Goal: Information Seeking & Learning: Learn about a topic

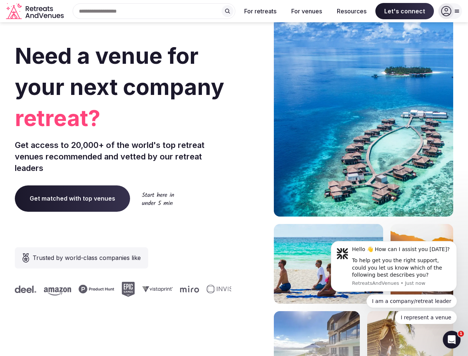
click at [234, 178] on div "Need a venue for your next company retreat? Get access to 20,000+ of the world'…" at bounding box center [234, 222] width 439 height 447
click at [154, 11] on div "Search Popular Destinations [GEOGRAPHIC_DATA], [GEOGRAPHIC_DATA] [GEOGRAPHIC_DA…" at bounding box center [151, 11] width 169 height 16
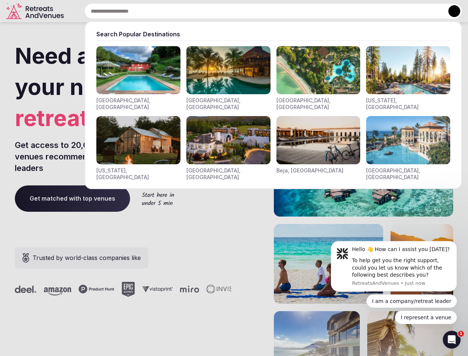
click at [228, 11] on input "text" at bounding box center [274, 11] width 378 height 16
click at [261, 11] on input "text" at bounding box center [274, 11] width 378 height 16
click at [307, 11] on input "text" at bounding box center [274, 11] width 378 height 16
click at [352, 11] on input "text" at bounding box center [274, 11] width 378 height 16
click at [405, 11] on input "text" at bounding box center [274, 11] width 378 height 16
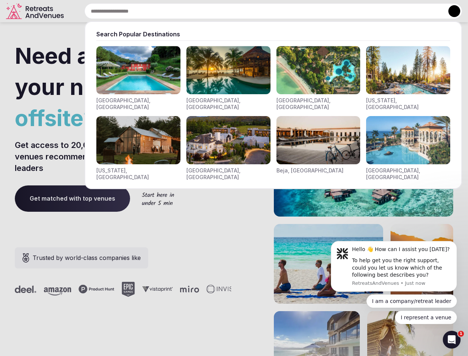
click at [451, 11] on button at bounding box center [455, 11] width 12 height 12
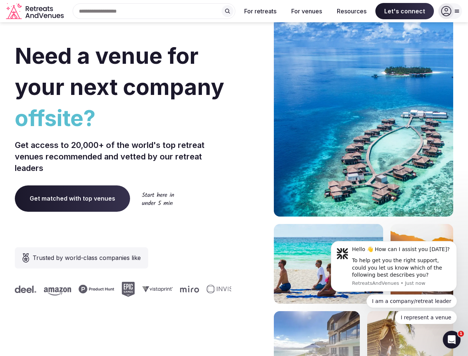
click at [394, 266] on div "To help get you the right support, could you let us know which of the following…" at bounding box center [401, 268] width 99 height 22
